Goal: Find specific page/section

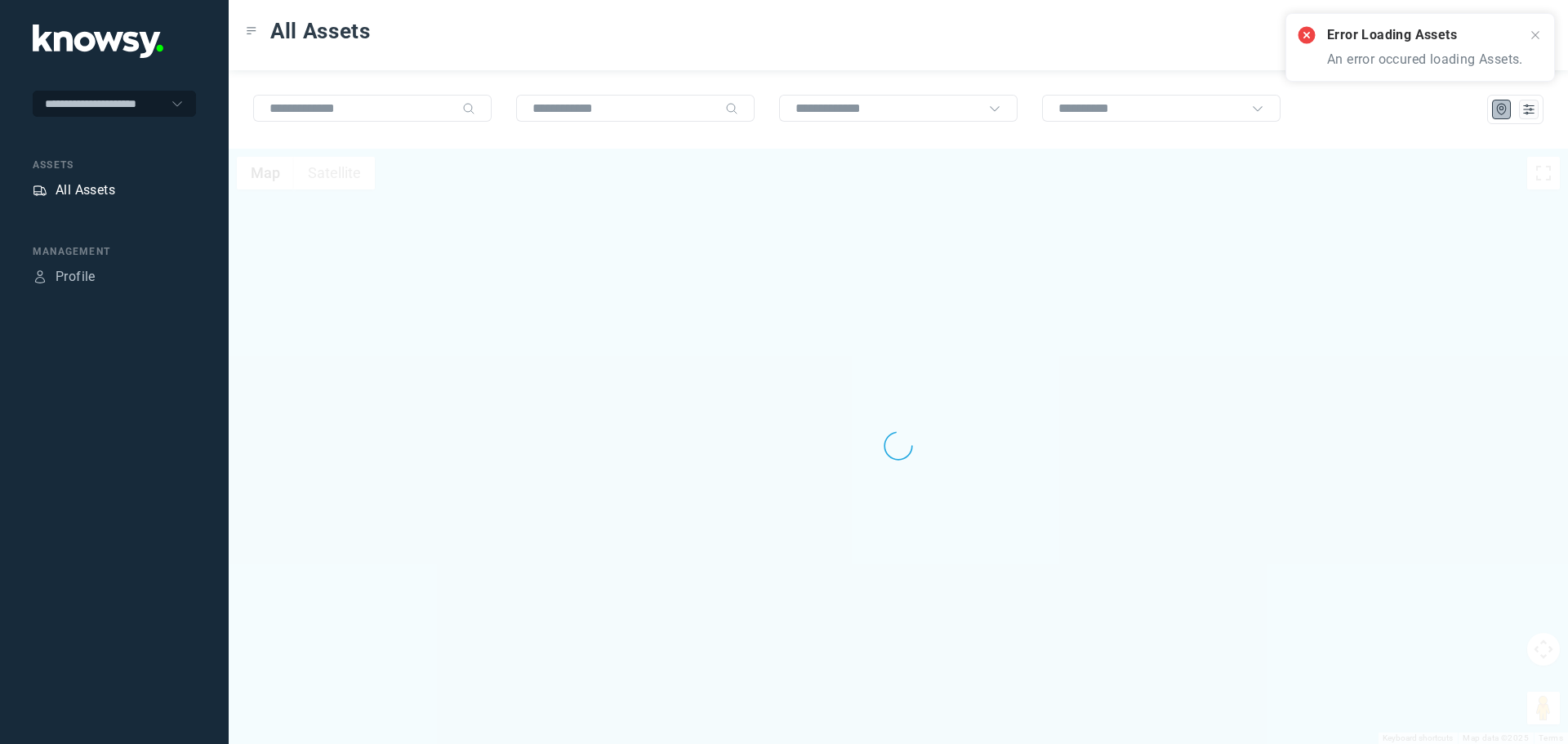
click at [94, 192] on div "All Assets" at bounding box center [85, 190] width 60 height 20
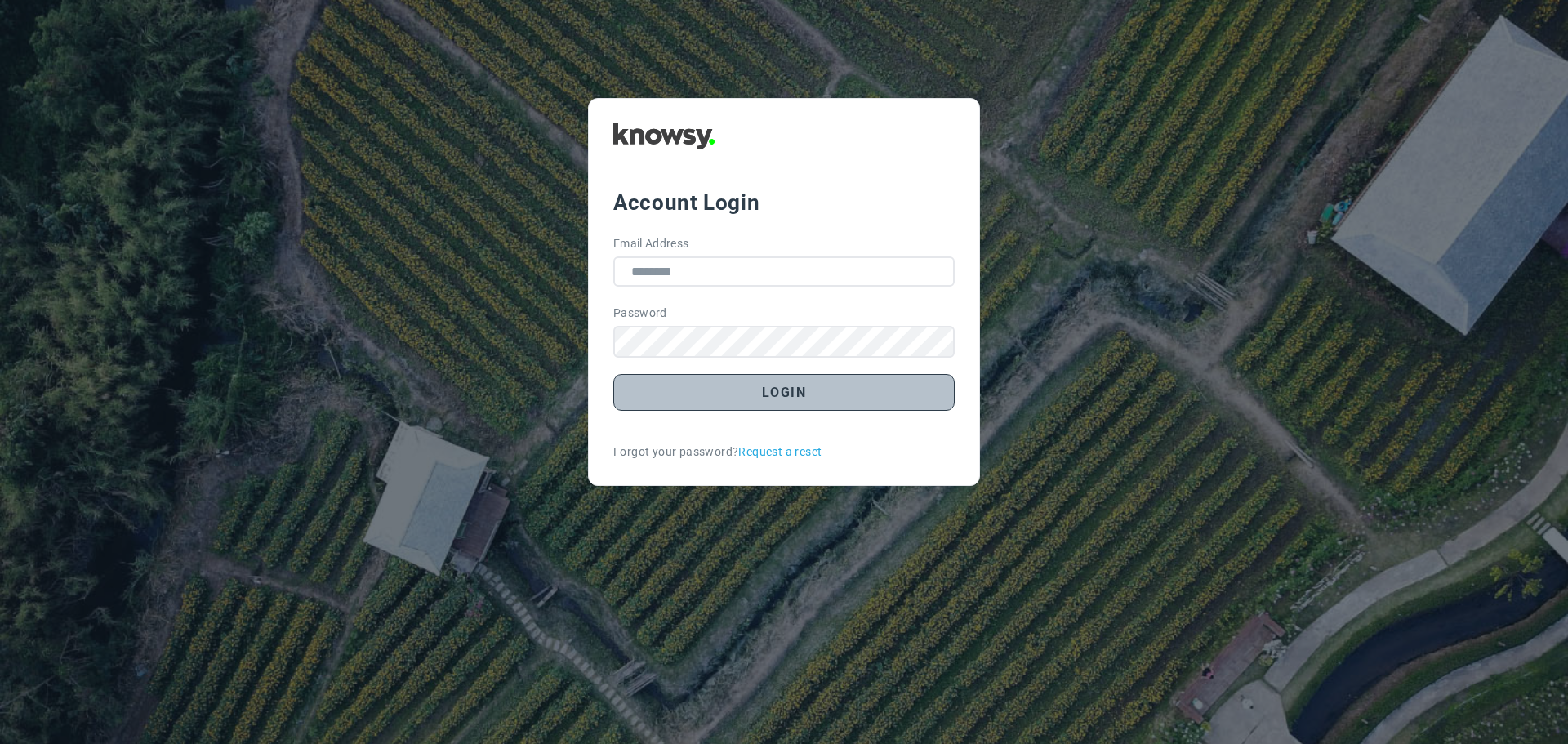
click at [809, 396] on button "Login" at bounding box center [784, 392] width 342 height 37
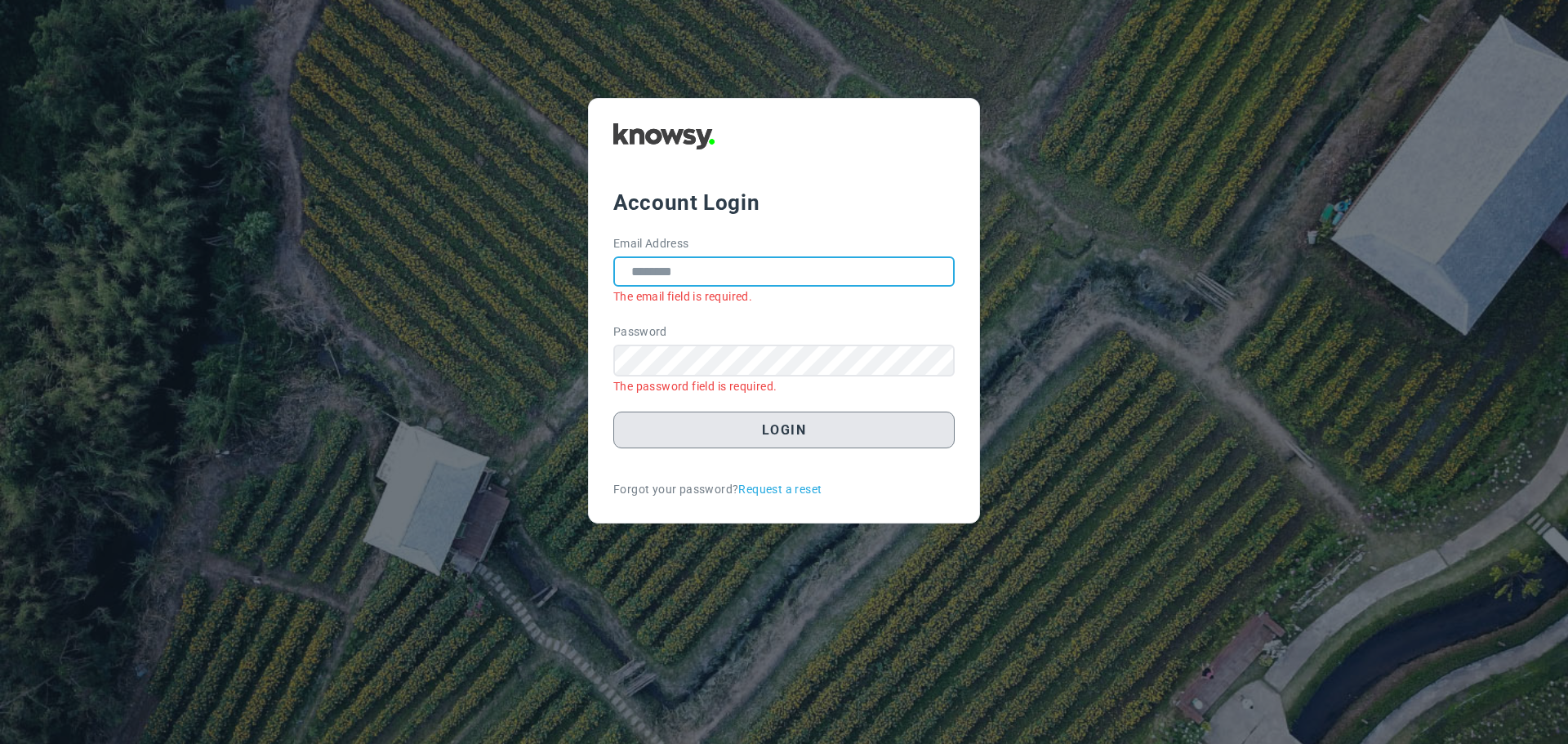
type input "**********"
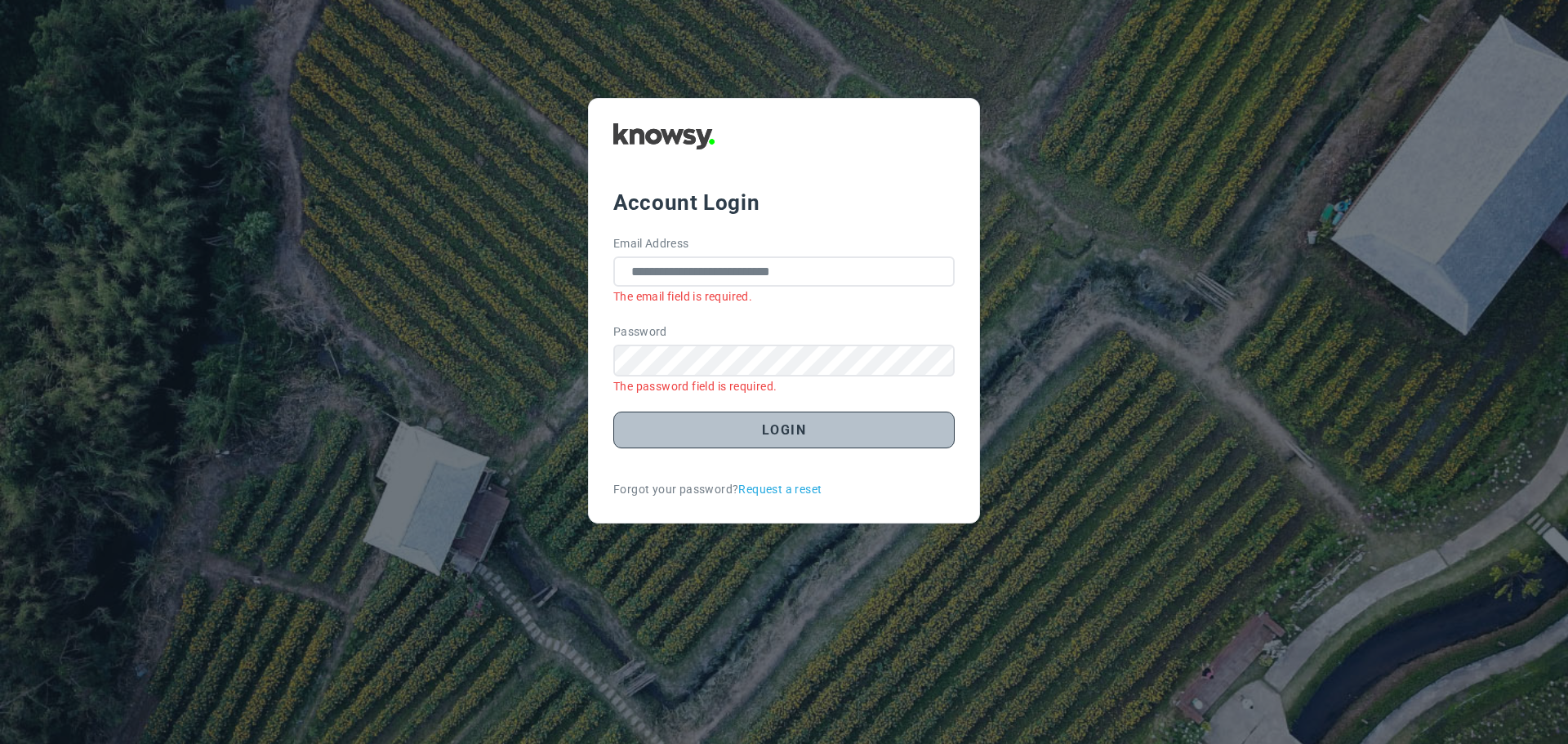
click at [791, 430] on button "Login" at bounding box center [784, 430] width 342 height 37
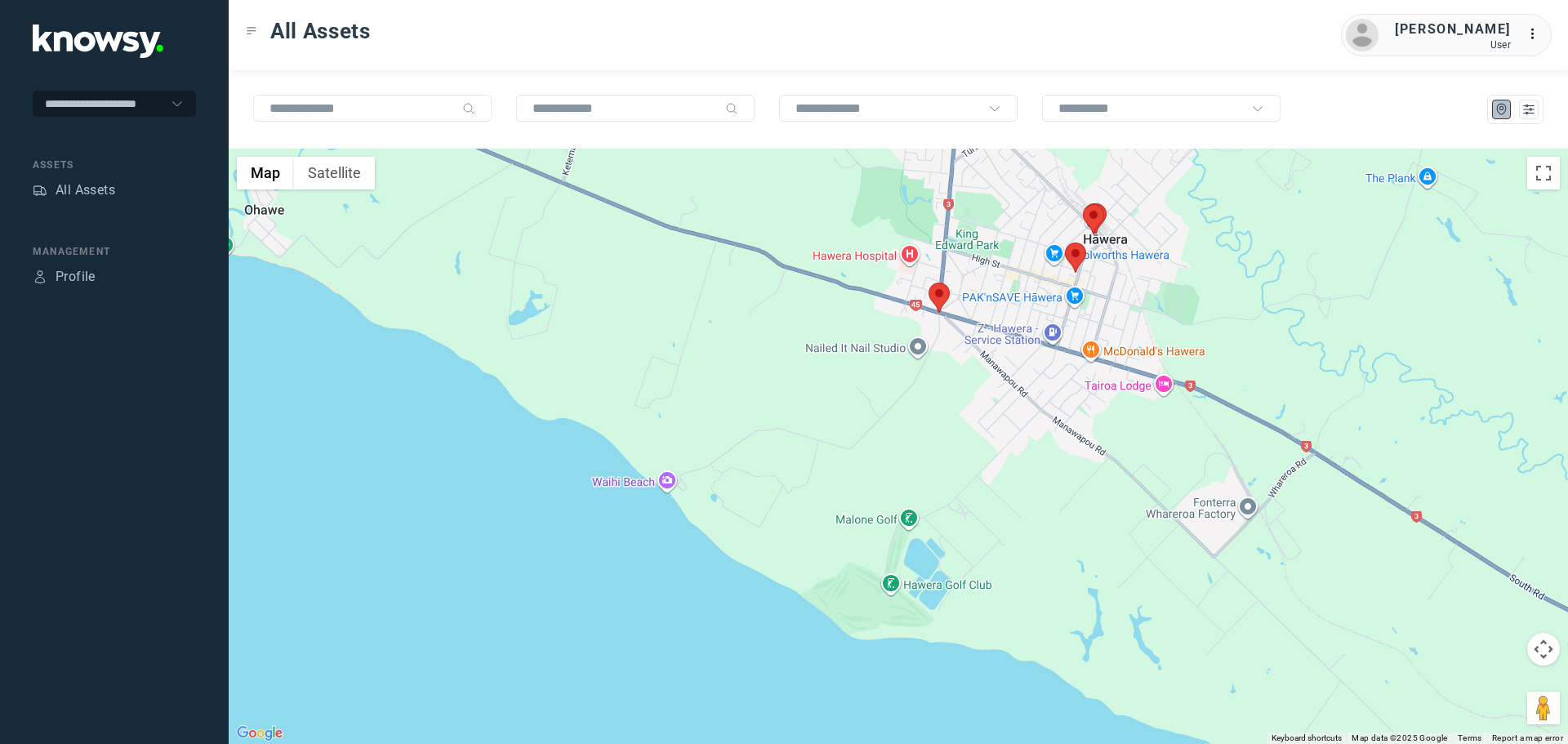
click at [929, 282] on area at bounding box center [929, 282] width 0 height 0
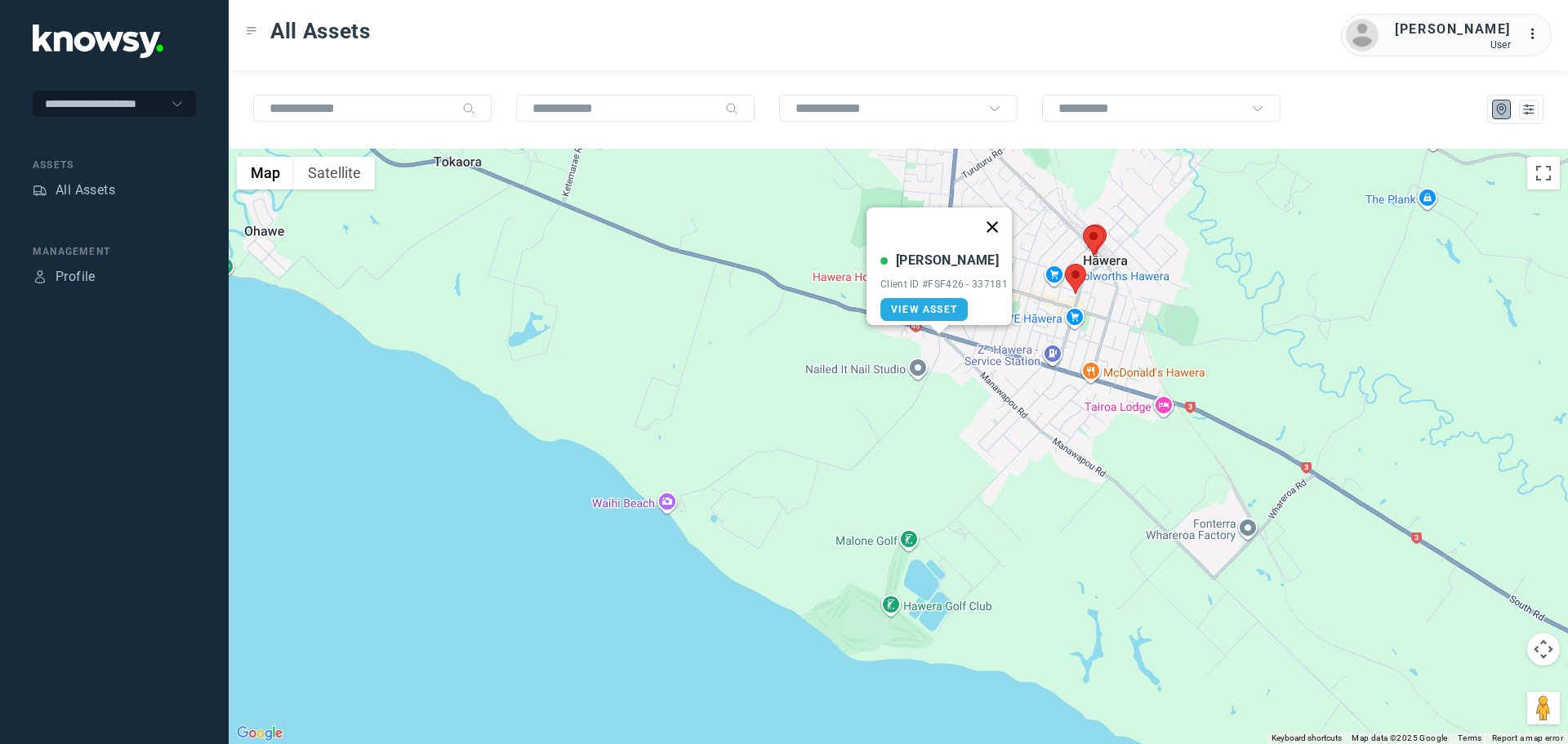
click at [1000, 223] on button "Close" at bounding box center [992, 227] width 39 height 39
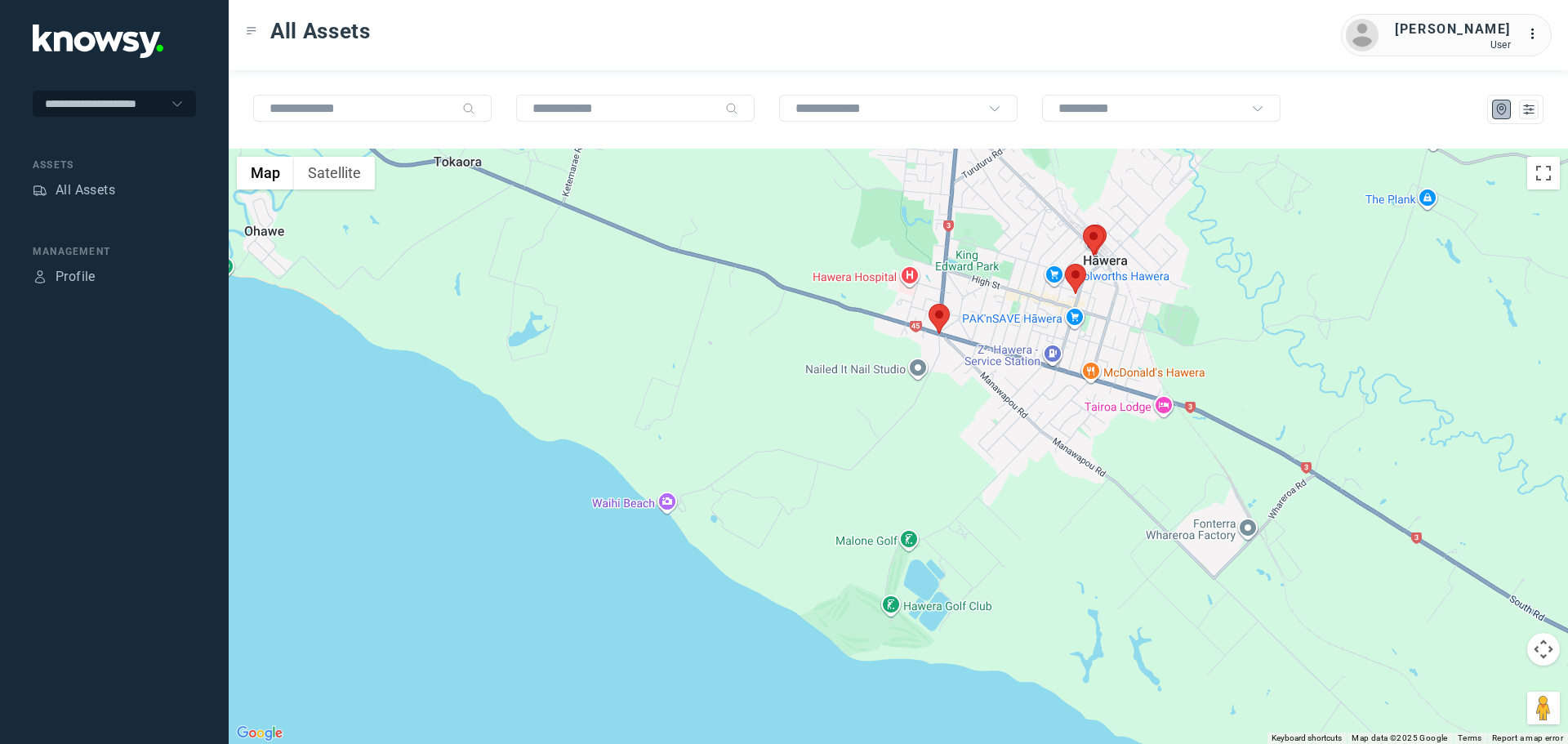
click at [1065, 264] on area at bounding box center [1065, 264] width 0 height 0
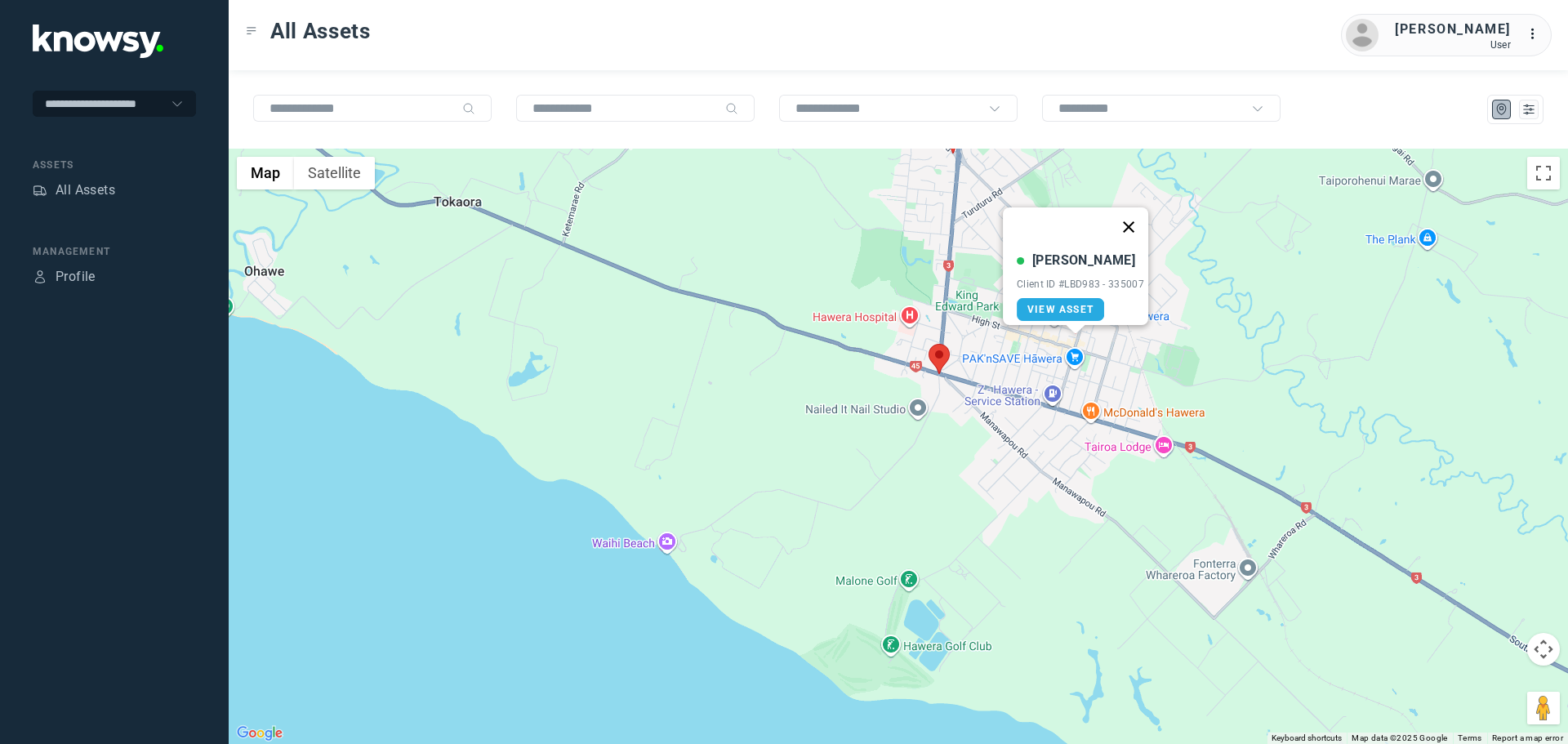
click at [1141, 223] on button "Close" at bounding box center [1128, 227] width 39 height 39
click at [1083, 265] on area at bounding box center [1083, 265] width 0 height 0
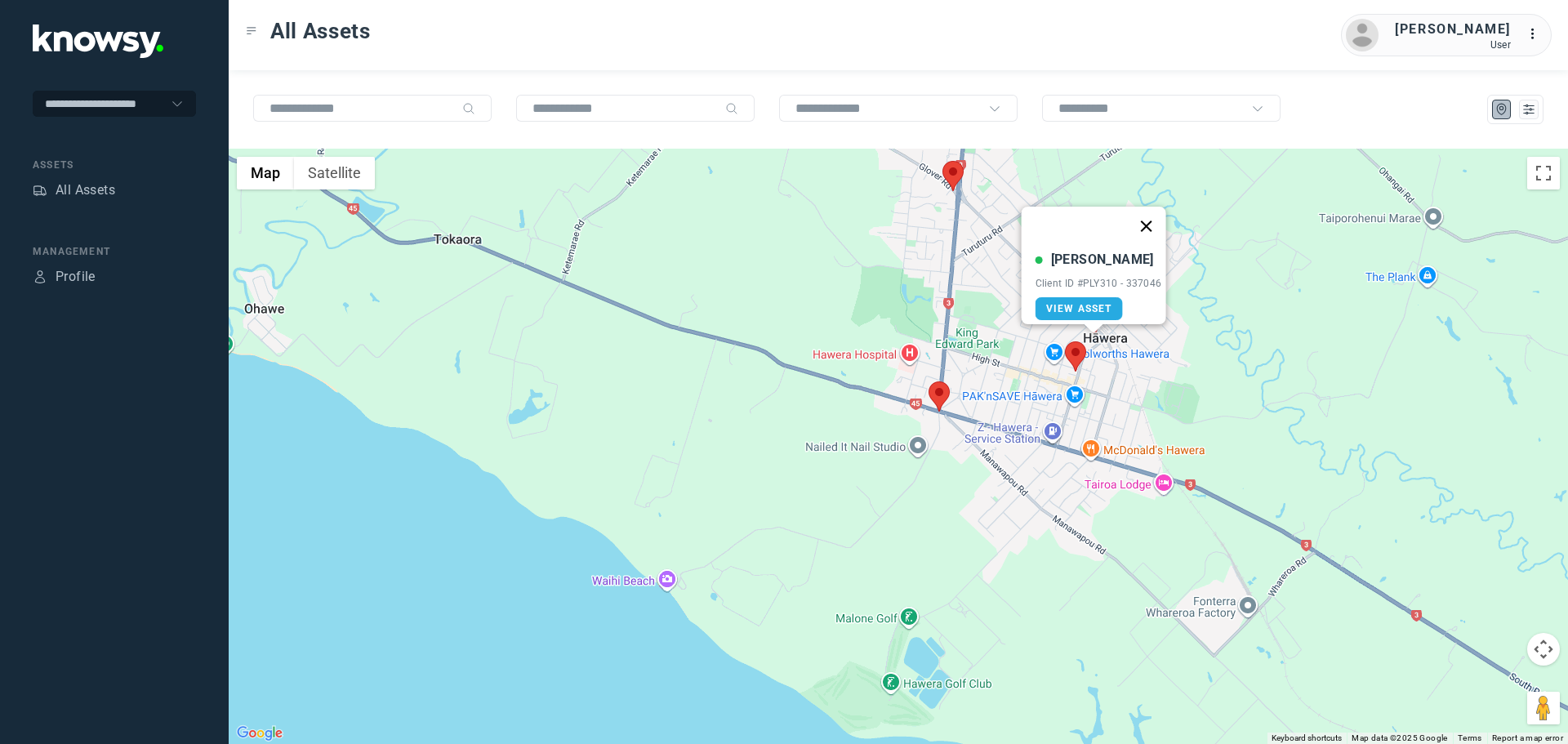
click at [1160, 223] on button "Close" at bounding box center [1146, 226] width 39 height 39
click at [943, 161] on area at bounding box center [943, 161] width 0 height 0
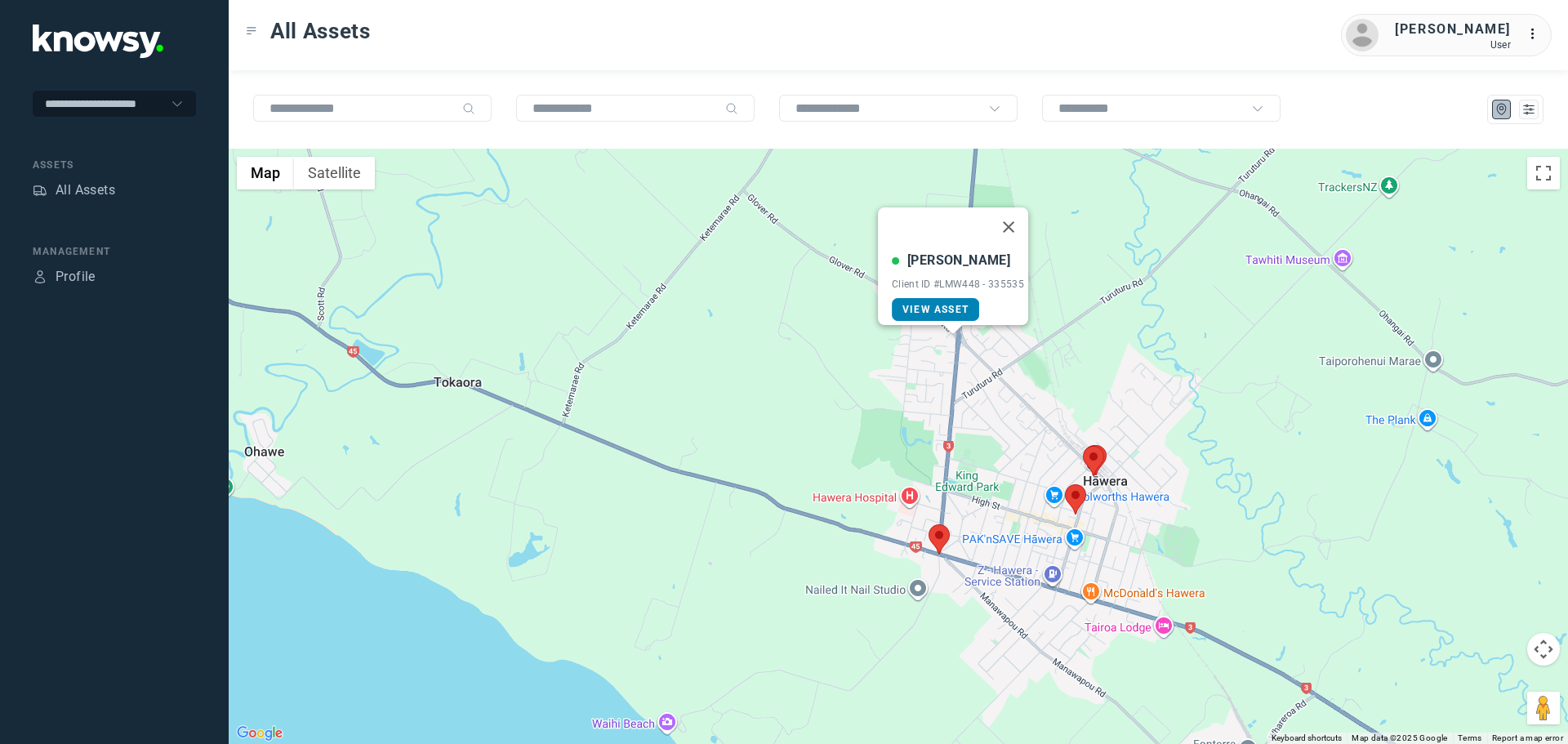
click at [941, 304] on span "View Asset" at bounding box center [935, 309] width 66 height 11
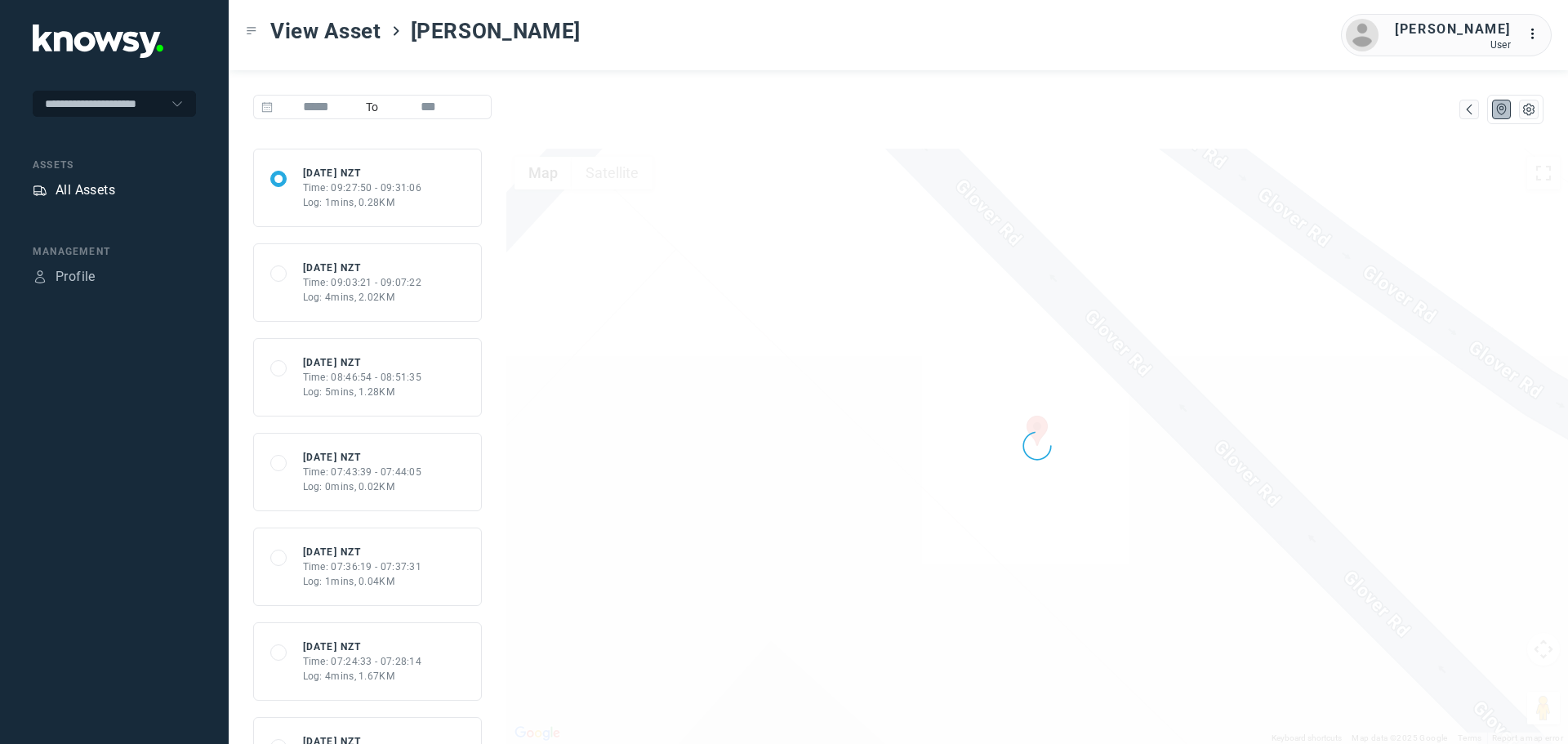
click at [89, 196] on div "All Assets" at bounding box center [85, 190] width 60 height 20
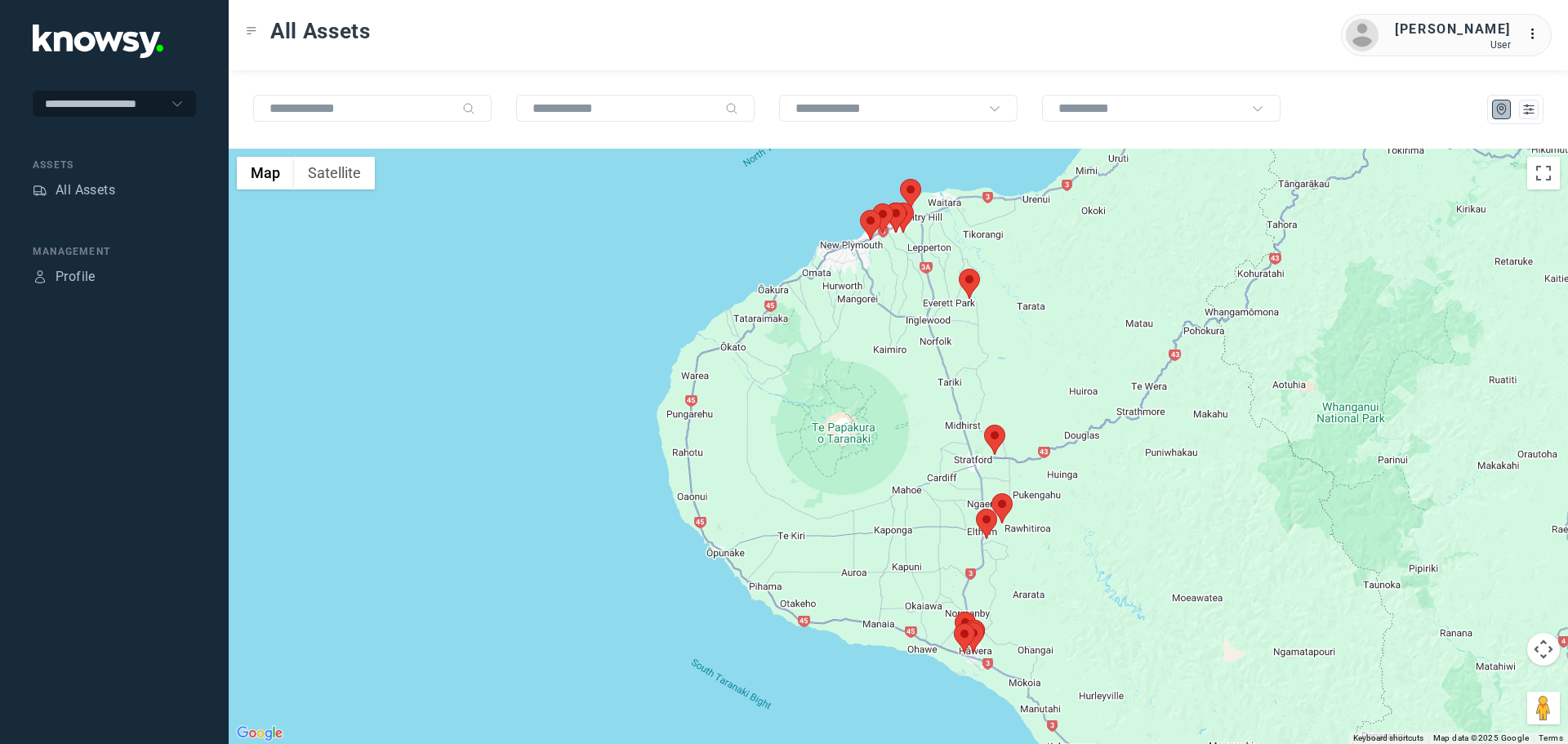
drag, startPoint x: 944, startPoint y: 309, endPoint x: 949, endPoint y: 413, distance: 104.1
click at [949, 413] on div at bounding box center [898, 446] width 1339 height 595
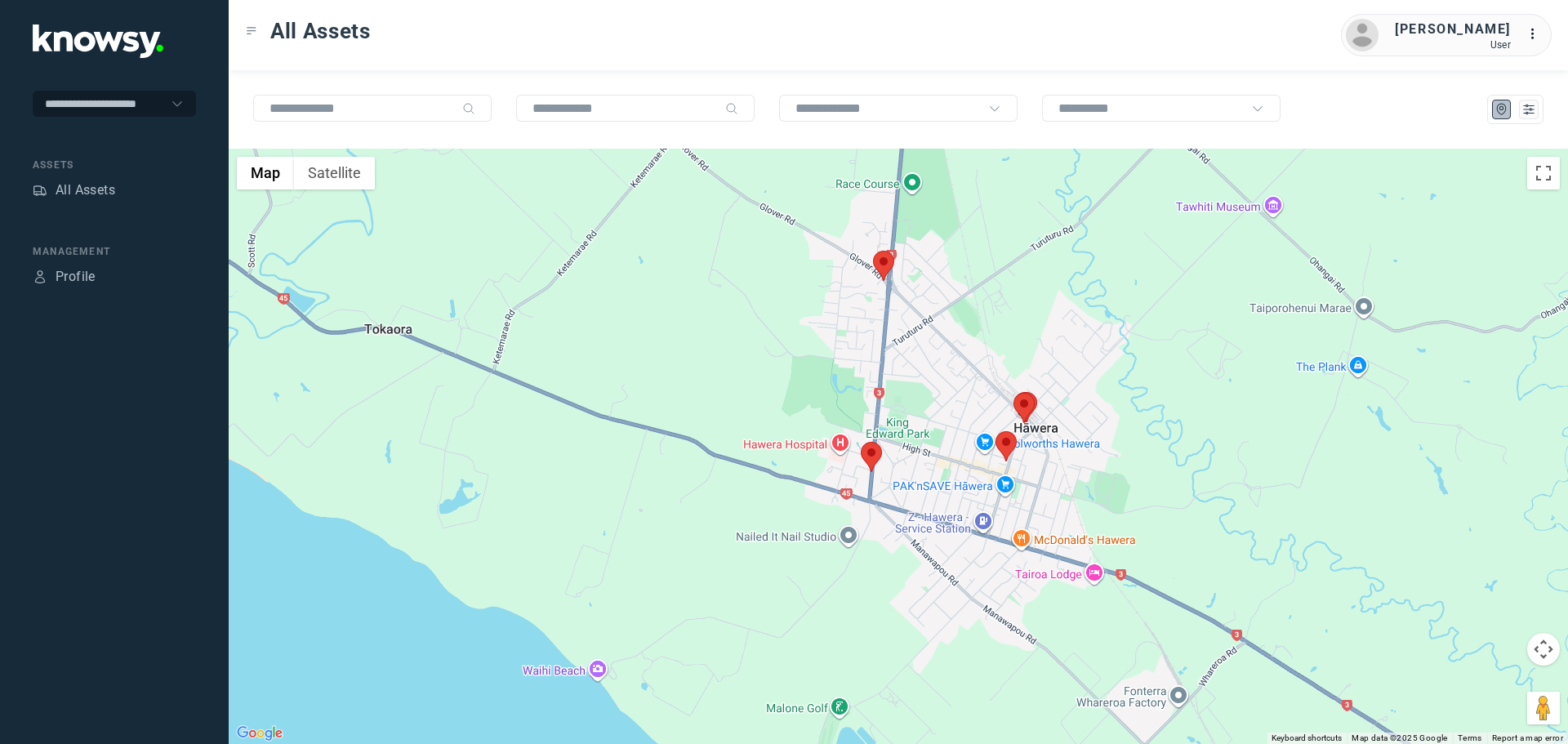
drag, startPoint x: 932, startPoint y: 373, endPoint x: 956, endPoint y: 494, distance: 123.4
click at [956, 494] on div at bounding box center [898, 446] width 1339 height 595
